Goal: Information Seeking & Learning: Learn about a topic

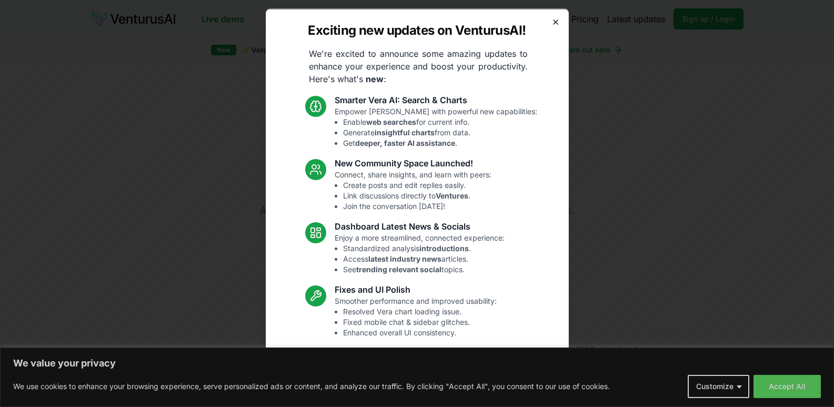
click at [552, 23] on icon "button" at bounding box center [556, 21] width 8 height 8
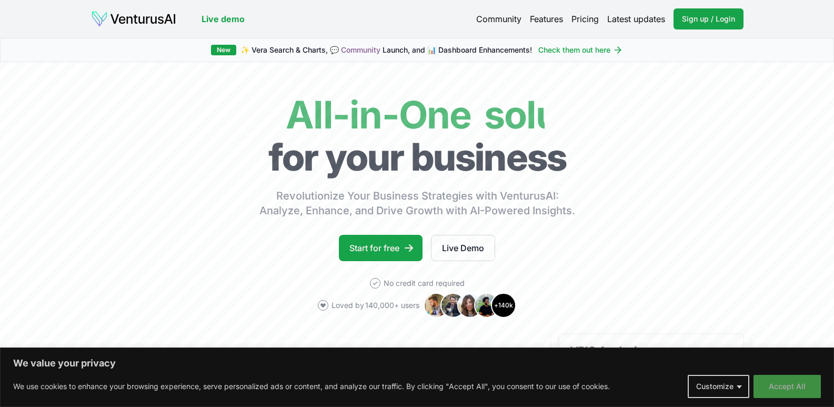
click at [780, 384] on button "Accept All" at bounding box center [787, 386] width 67 height 23
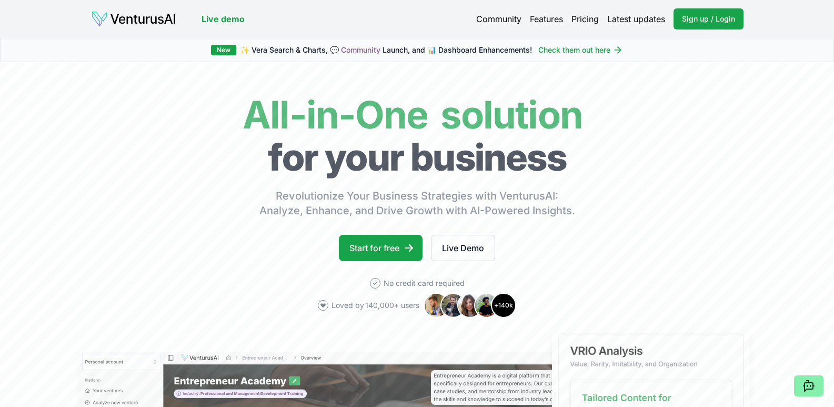
click at [575, 24] on link "Pricing" at bounding box center [585, 19] width 27 height 13
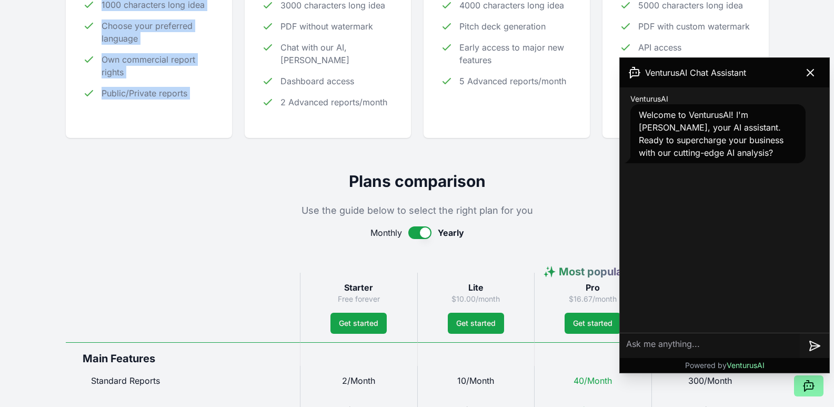
scroll to position [421, 0]
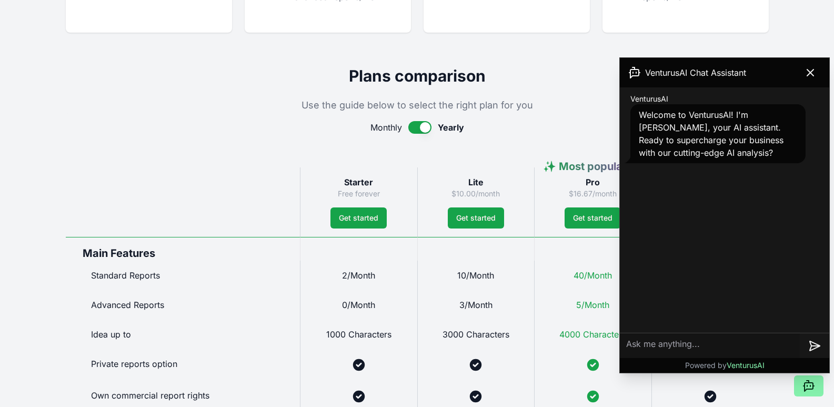
drag, startPoint x: 289, startPoint y: 68, endPoint x: 842, endPoint y: 51, distance: 553.0
click at [476, 91] on div "Subscription plans Adjustable and affordable pricing that grows with you Monthl…" at bounding box center [417, 361] width 737 height 1488
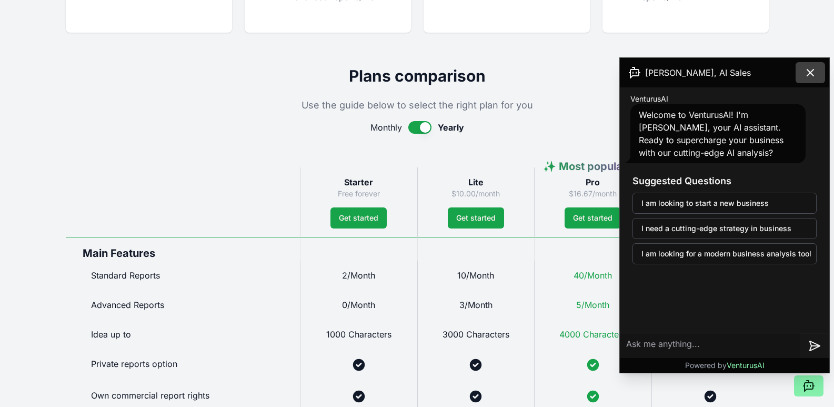
click at [812, 68] on icon at bounding box center [810, 72] width 13 height 13
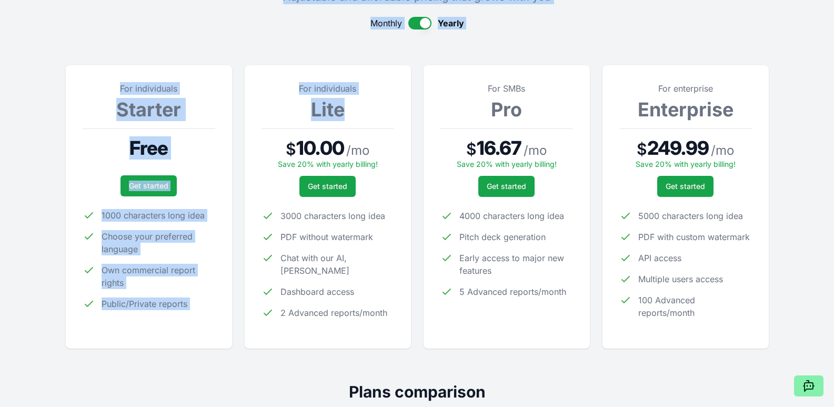
scroll to position [211, 0]
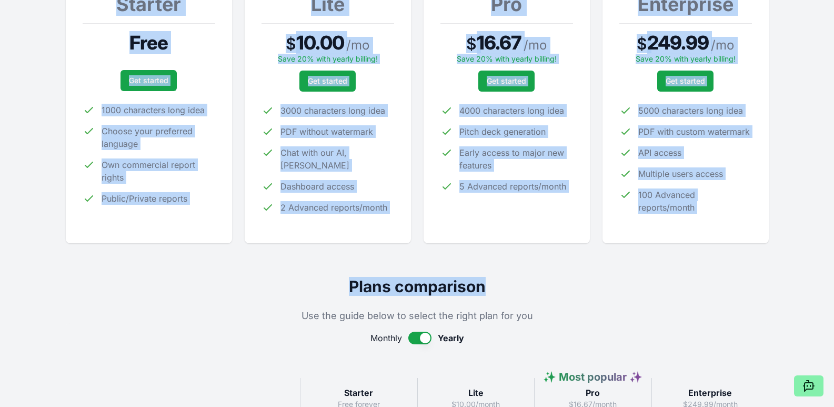
click at [498, 291] on h2 "Plans comparison" at bounding box center [417, 286] width 703 height 19
copy div "Subscription plans Adjustable and affordable pricing that grows with you Monthl…"
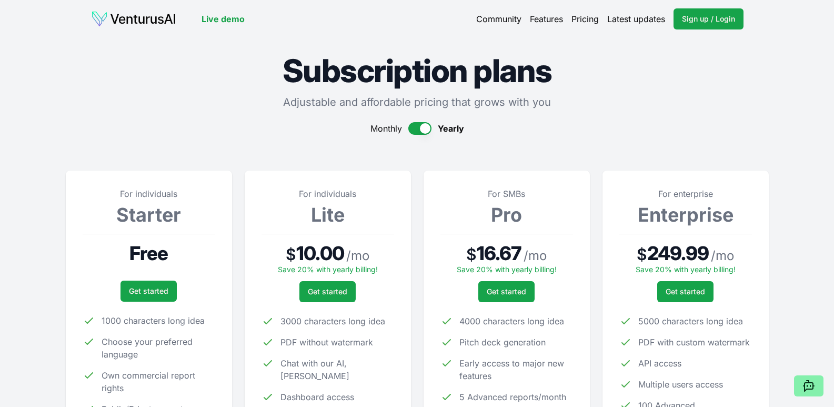
click at [144, 1] on div "Live demo Community Features Pricing Latest updates Sign up / Login Login Live …" at bounding box center [417, 19] width 737 height 38
click at [141, 17] on img at bounding box center [133, 19] width 85 height 17
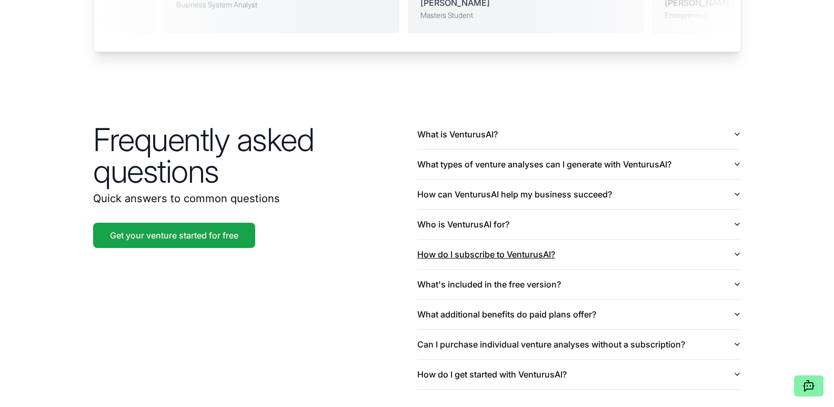
scroll to position [2531, 0]
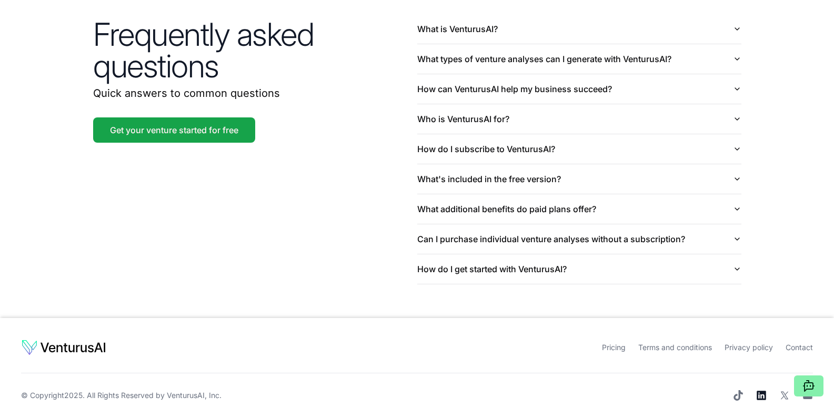
drag, startPoint x: 763, startPoint y: 387, endPoint x: 765, endPoint y: 380, distance: 7.8
drag, startPoint x: 765, startPoint y: 380, endPoint x: 529, endPoint y: 372, distance: 236.5
click at [529, 373] on div "Pricing Terms and conditions Privacy policy Contact © Copyright 2025 . All Righ…" at bounding box center [417, 370] width 792 height 62
